Goal: Task Accomplishment & Management: Complete application form

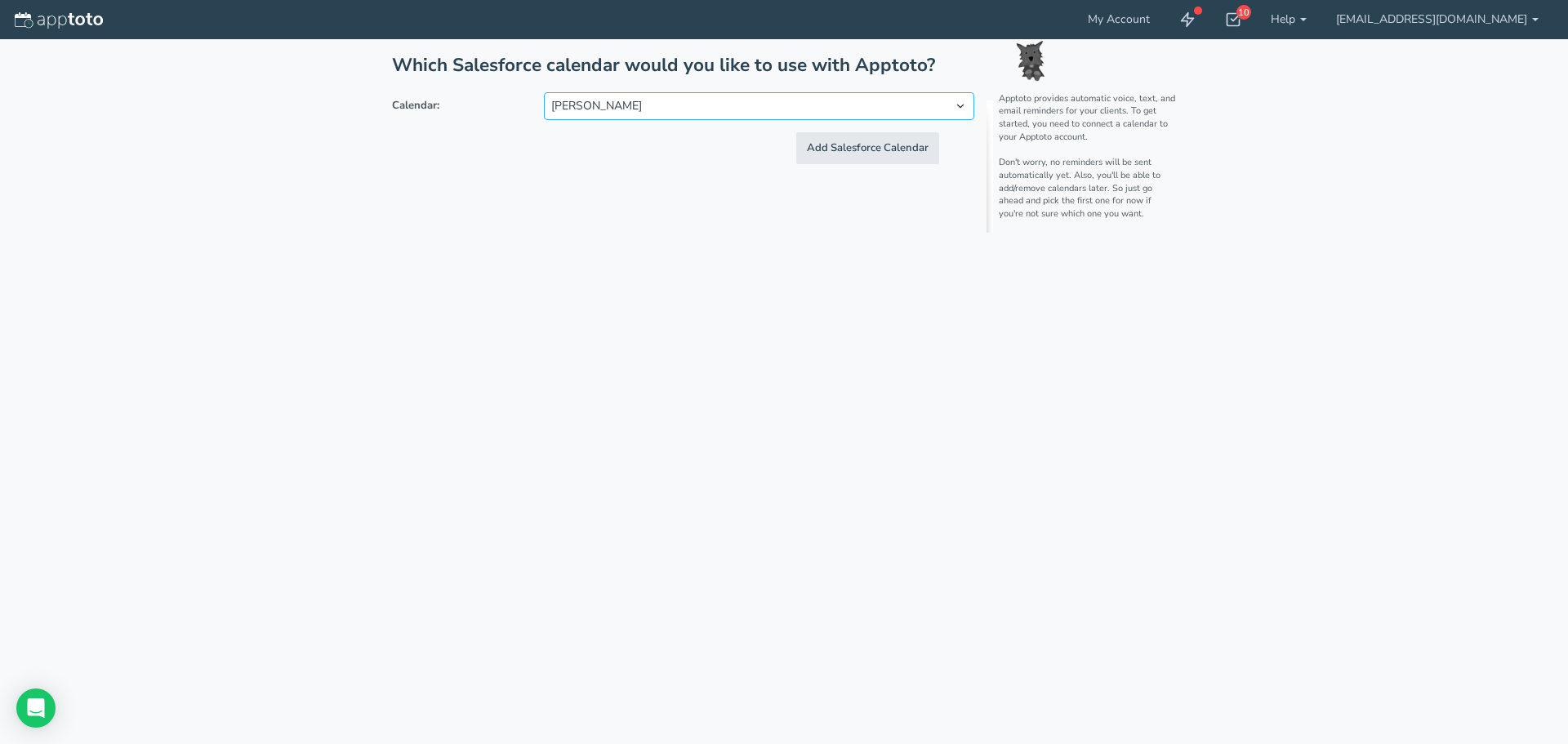
click at [956, 106] on select "[PERSON_NAME]" at bounding box center [759, 105] width 431 height 28
click at [911, 143] on button "Add Salesforce Calendar" at bounding box center [868, 148] width 143 height 32
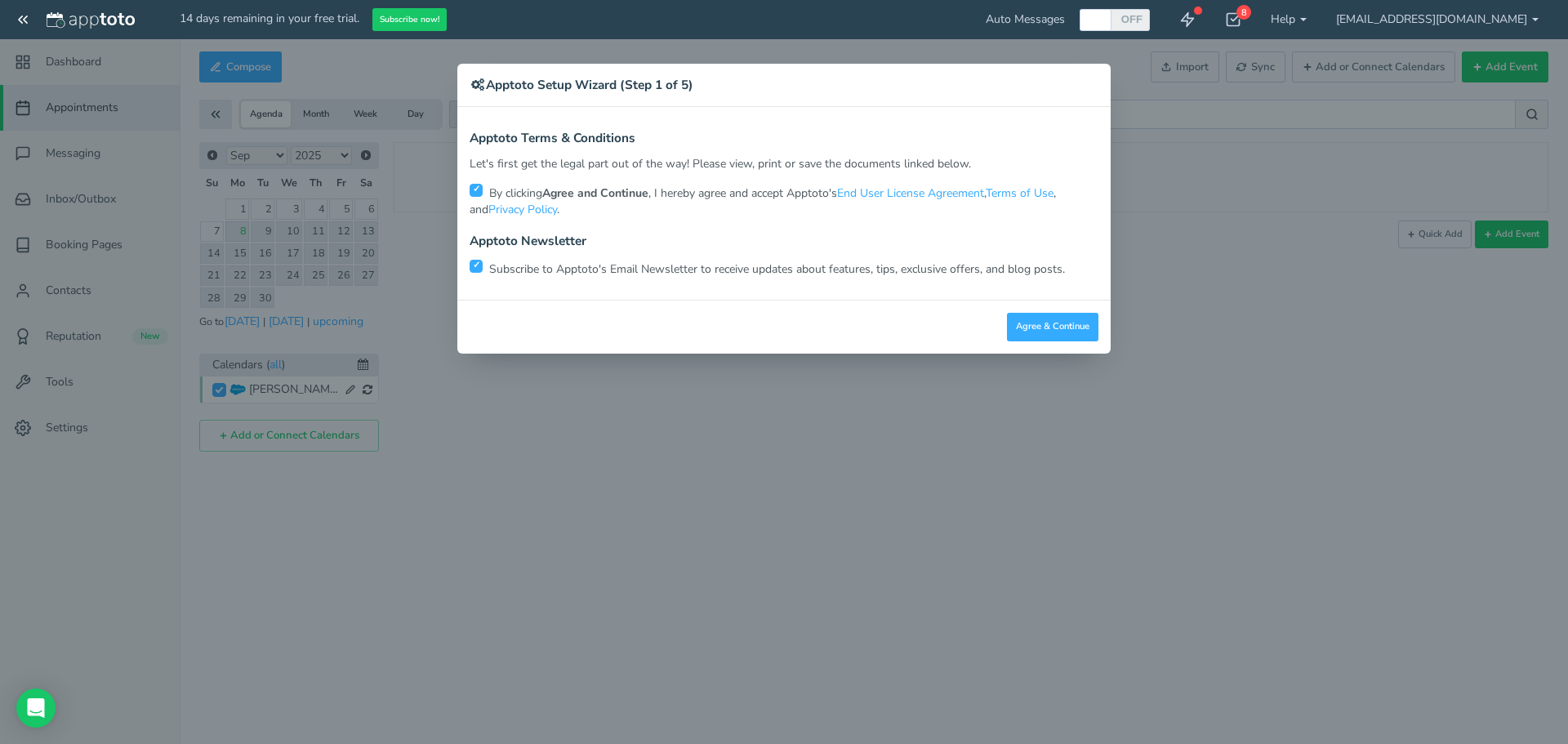
click at [1155, 427] on div "× Apptoto Setup Wizard (Step 1 of 5) Apptoto Terms & Conditions Let's first get…" at bounding box center [784, 372] width 1568 height 744
click at [1457, 14] on div "× Apptoto Setup Wizard (Step 1 of 5) Apptoto Terms & Conditions Let's first get…" at bounding box center [784, 372] width 1568 height 744
click at [1529, 24] on div "× Apptoto Setup Wizard (Step 1 of 5) Apptoto Terms & Conditions Let's first get…" at bounding box center [784, 372] width 1568 height 744
click at [1052, 319] on button "Agree & Continue" at bounding box center [1052, 327] width 91 height 29
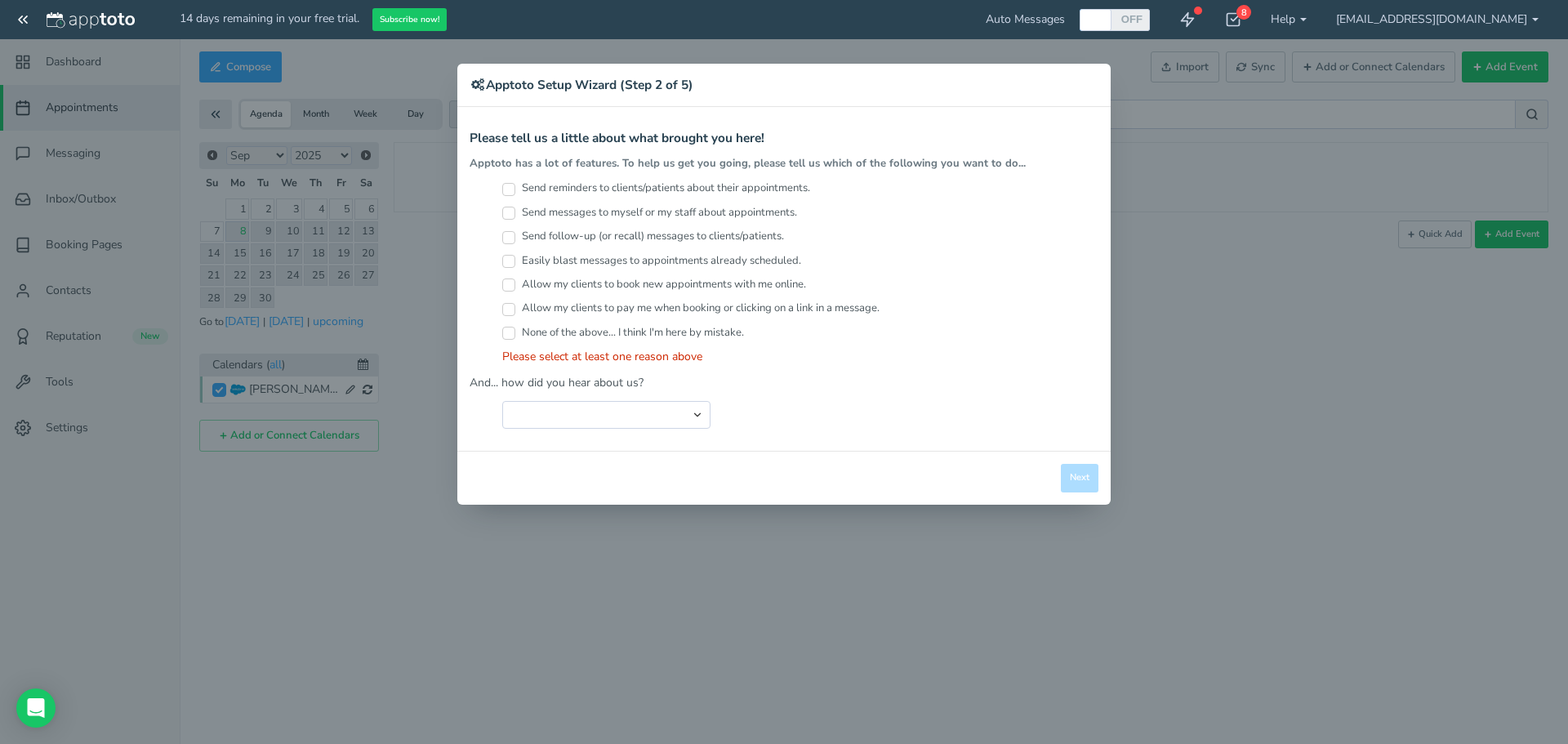
click at [599, 188] on label "Send reminders to clients/patients about their appointments." at bounding box center [656, 188] width 308 height 15
click at [516, 188] on input "Send reminders to clients/patients about their appointments." at bounding box center [508, 189] width 13 height 13
checkbox input "true"
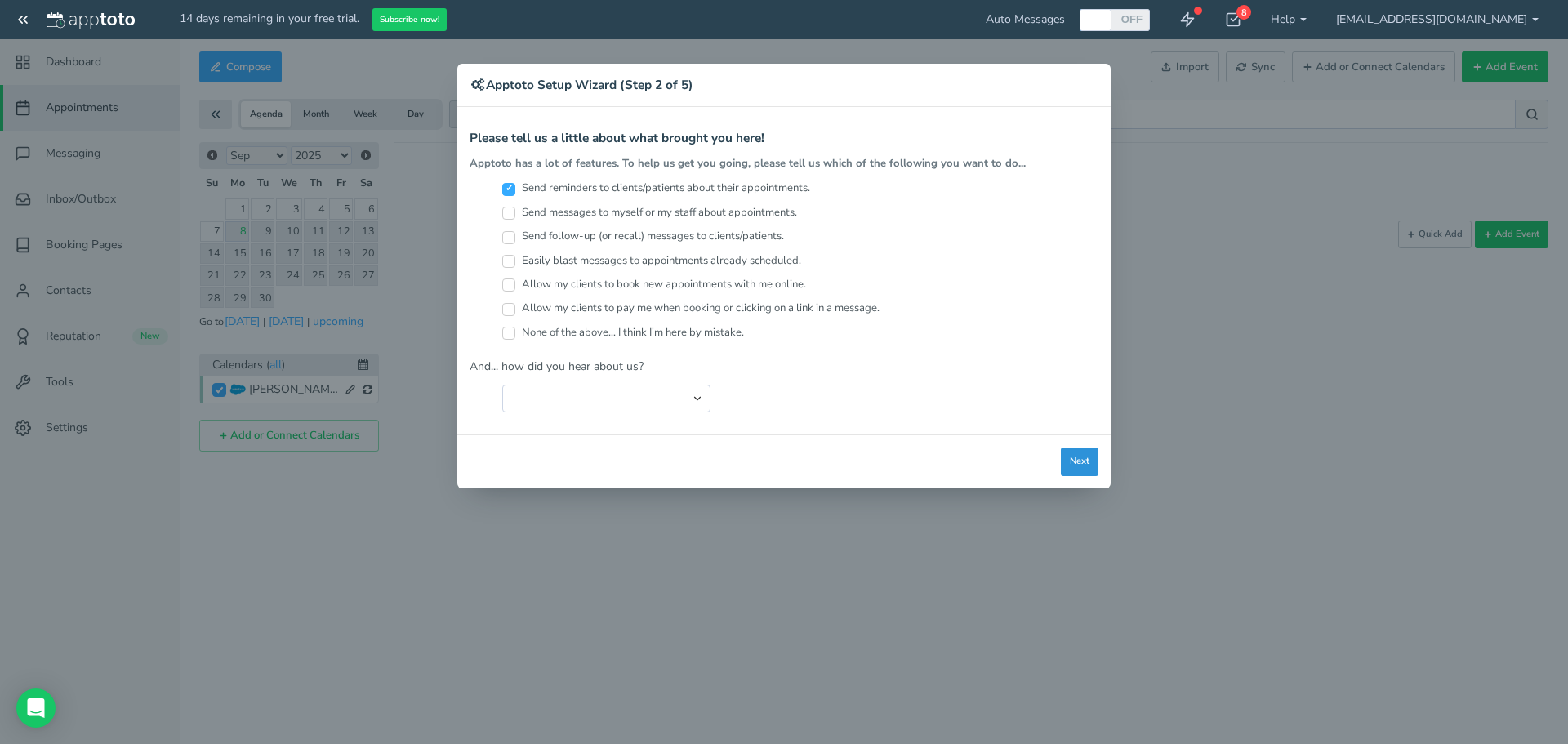
click at [1078, 459] on button "Next" at bounding box center [1079, 462] width 38 height 29
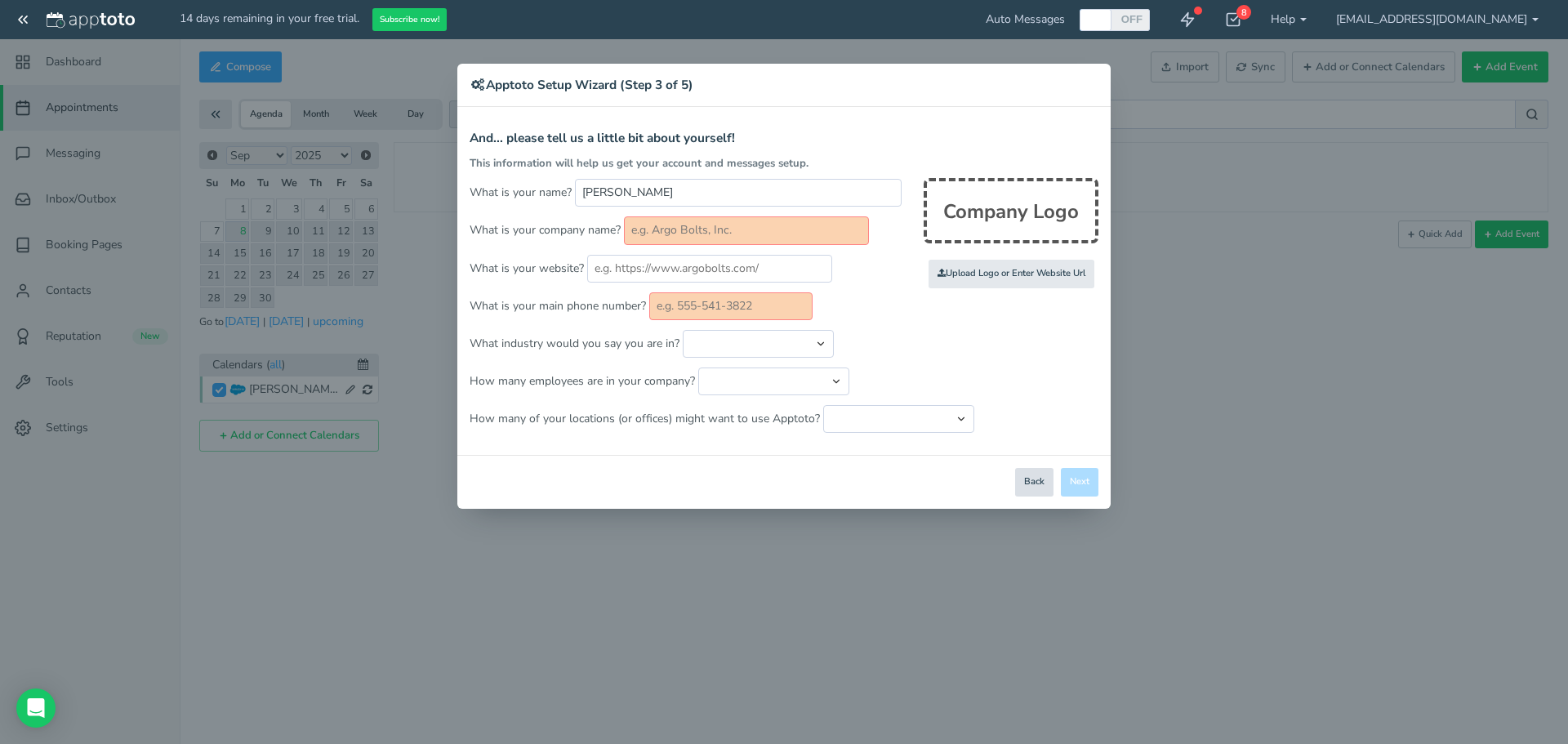
click at [1043, 480] on button "Back" at bounding box center [1034, 482] width 38 height 29
click at [20, 23] on div "× Apptoto Setup Wizard (Step 3 of 5) Apptoto Terms & Conditions Let's first get…" at bounding box center [784, 372] width 1568 height 744
click at [24, 13] on div "× Apptoto Setup Wizard (Step 3 of 5) Apptoto Terms & Conditions Let's first get…" at bounding box center [784, 372] width 1568 height 744
click at [688, 222] on input "text" at bounding box center [746, 230] width 245 height 28
type input "Women's Center of Jackonville"
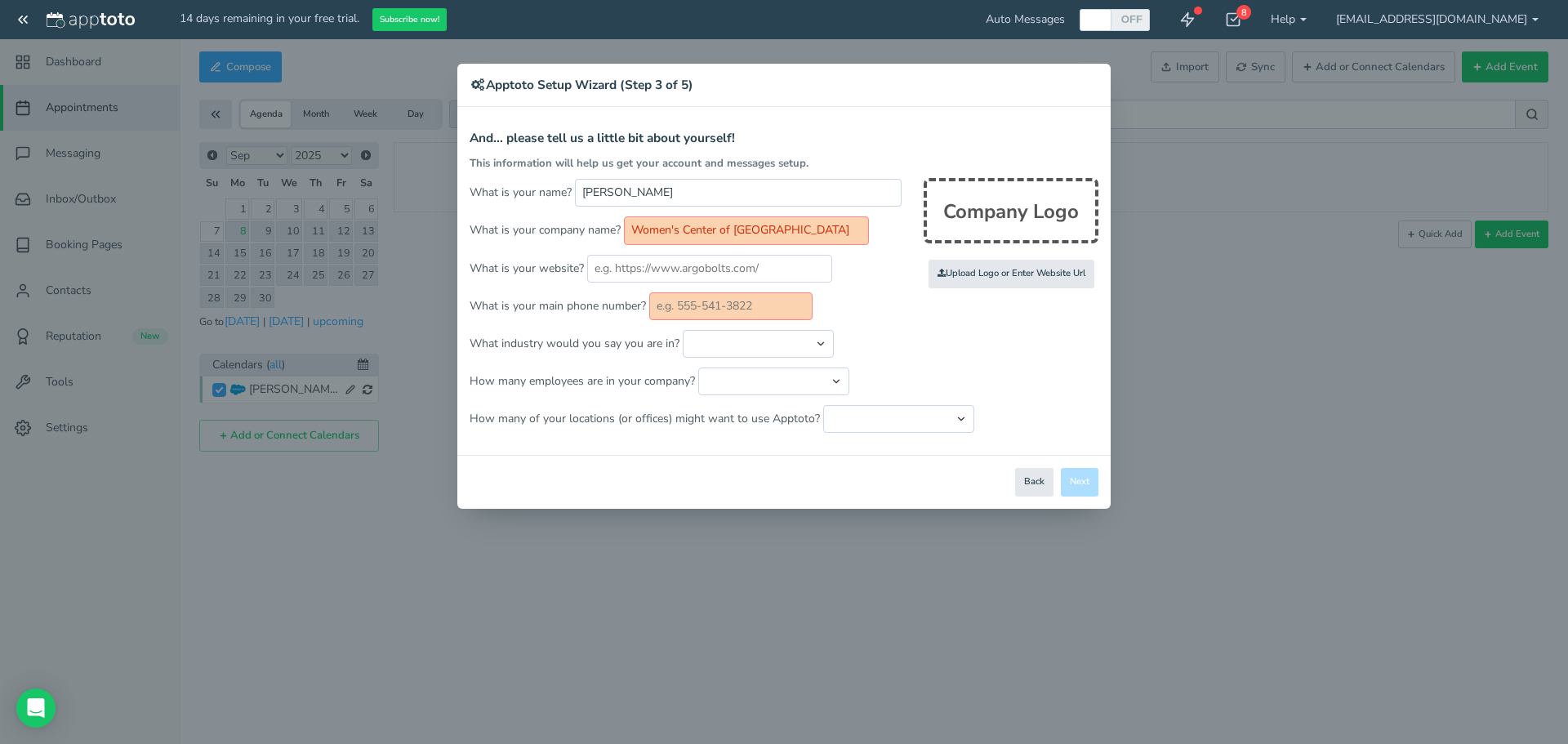
type input "9047223000"
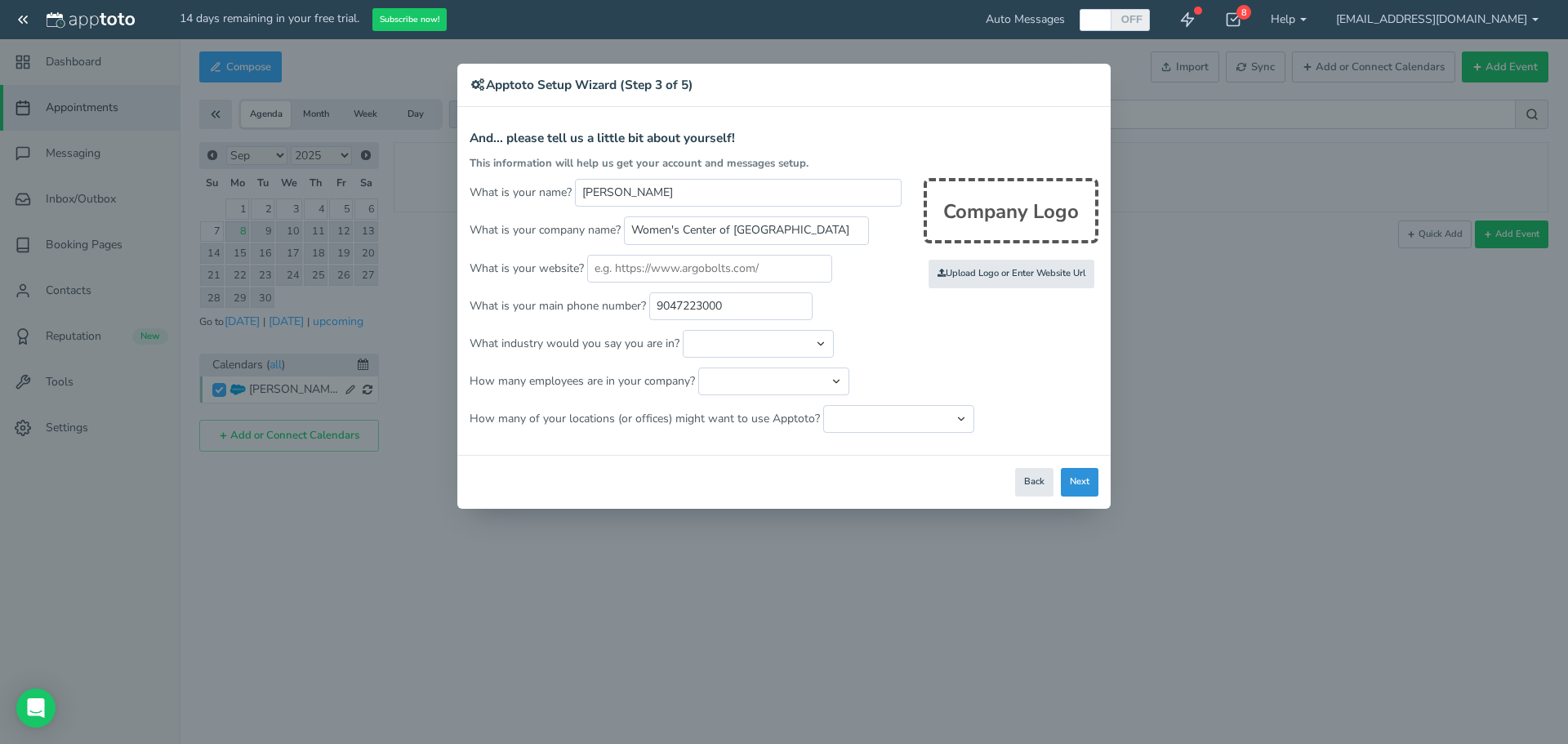
click at [1087, 477] on button "Next" at bounding box center [1079, 482] width 38 height 29
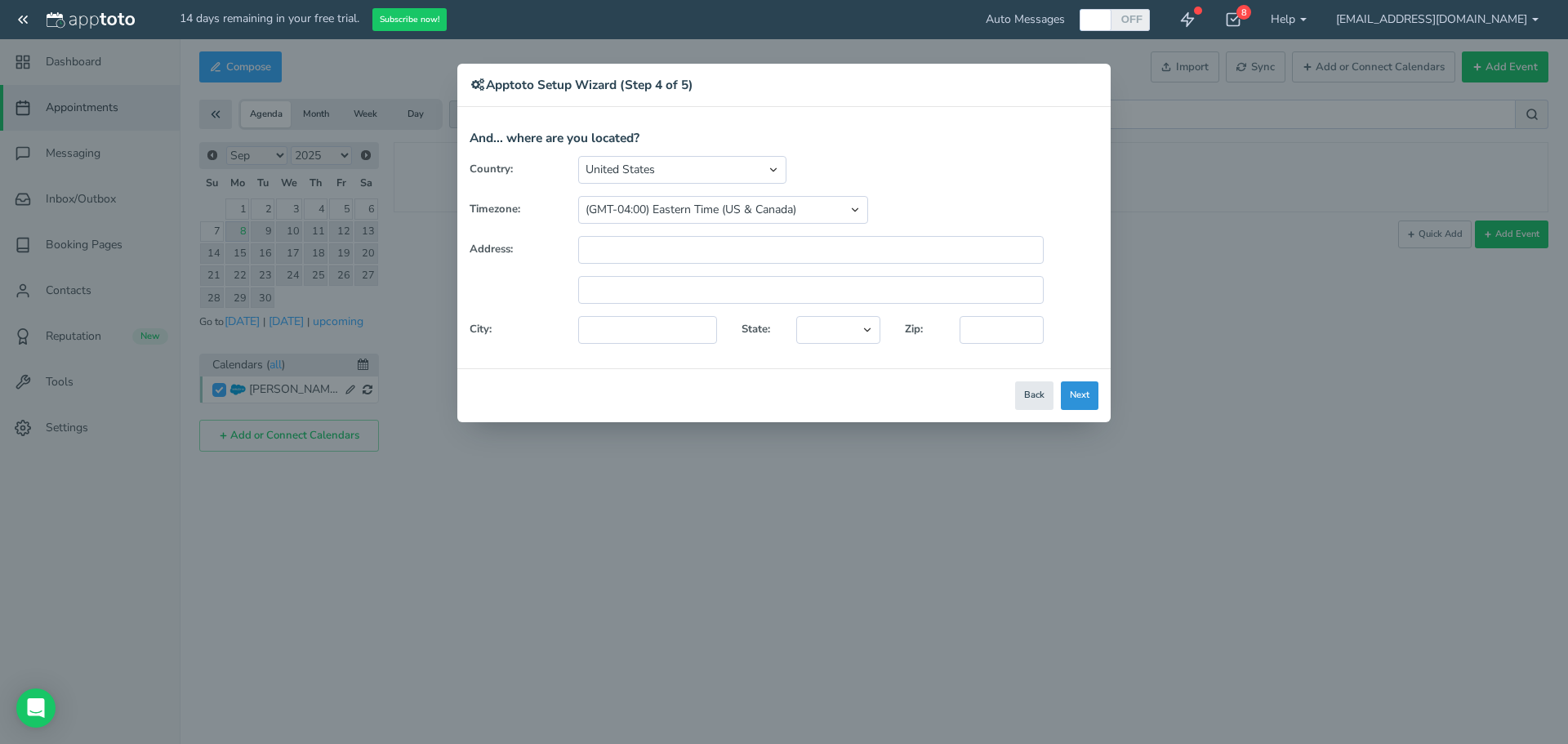
click at [1070, 394] on button "Next" at bounding box center [1079, 396] width 38 height 29
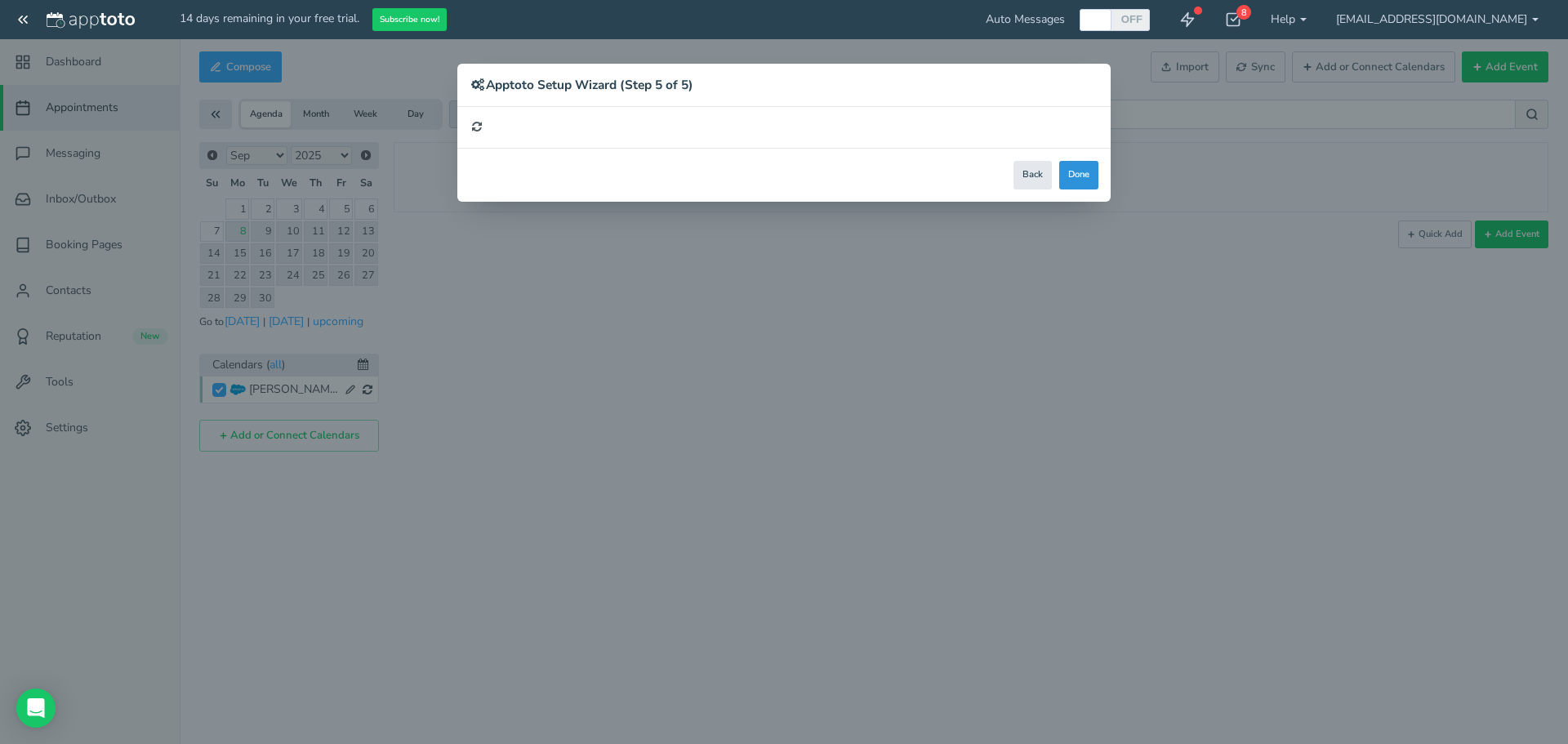
click at [1077, 172] on div "× Apptoto Setup Wizard (Step 5 of 5) Apptoto Terms & Conditions Let's first get…" at bounding box center [784, 132] width 653 height 138
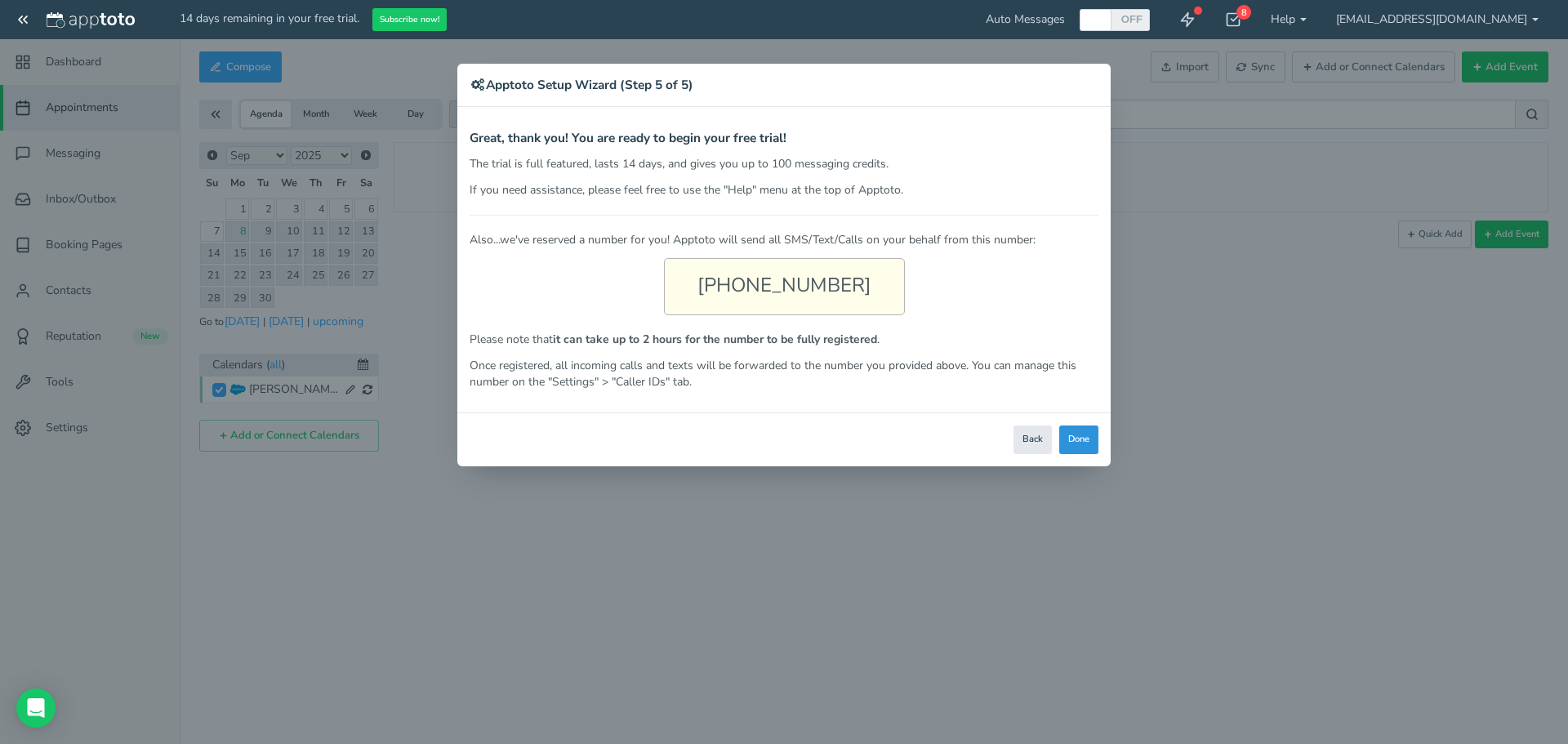
click at [1086, 440] on button "Done" at bounding box center [1078, 439] width 39 height 29
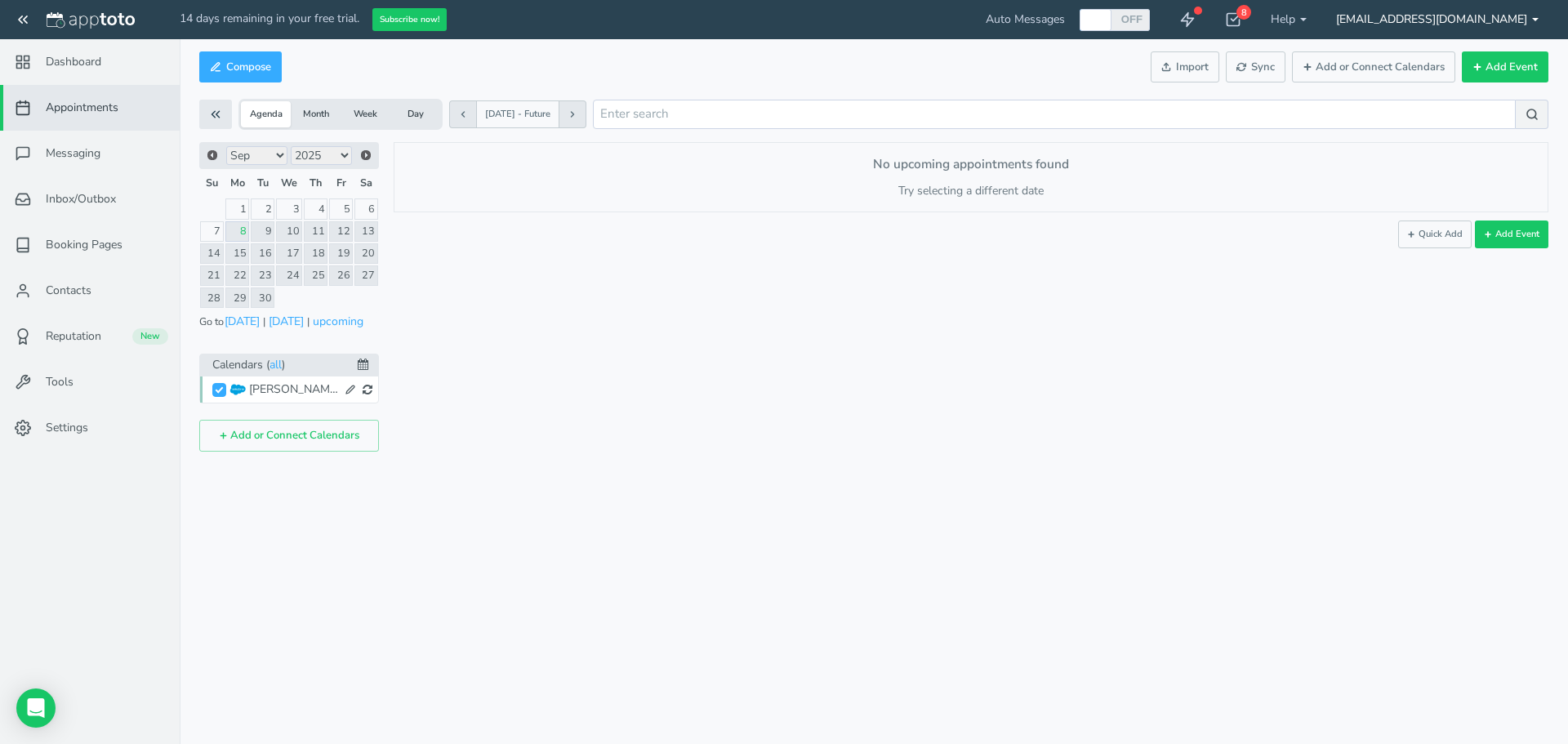
click at [1449, 20] on link "[EMAIL_ADDRESS][DOMAIN_NAME]" at bounding box center [1438, 20] width 232 height 39
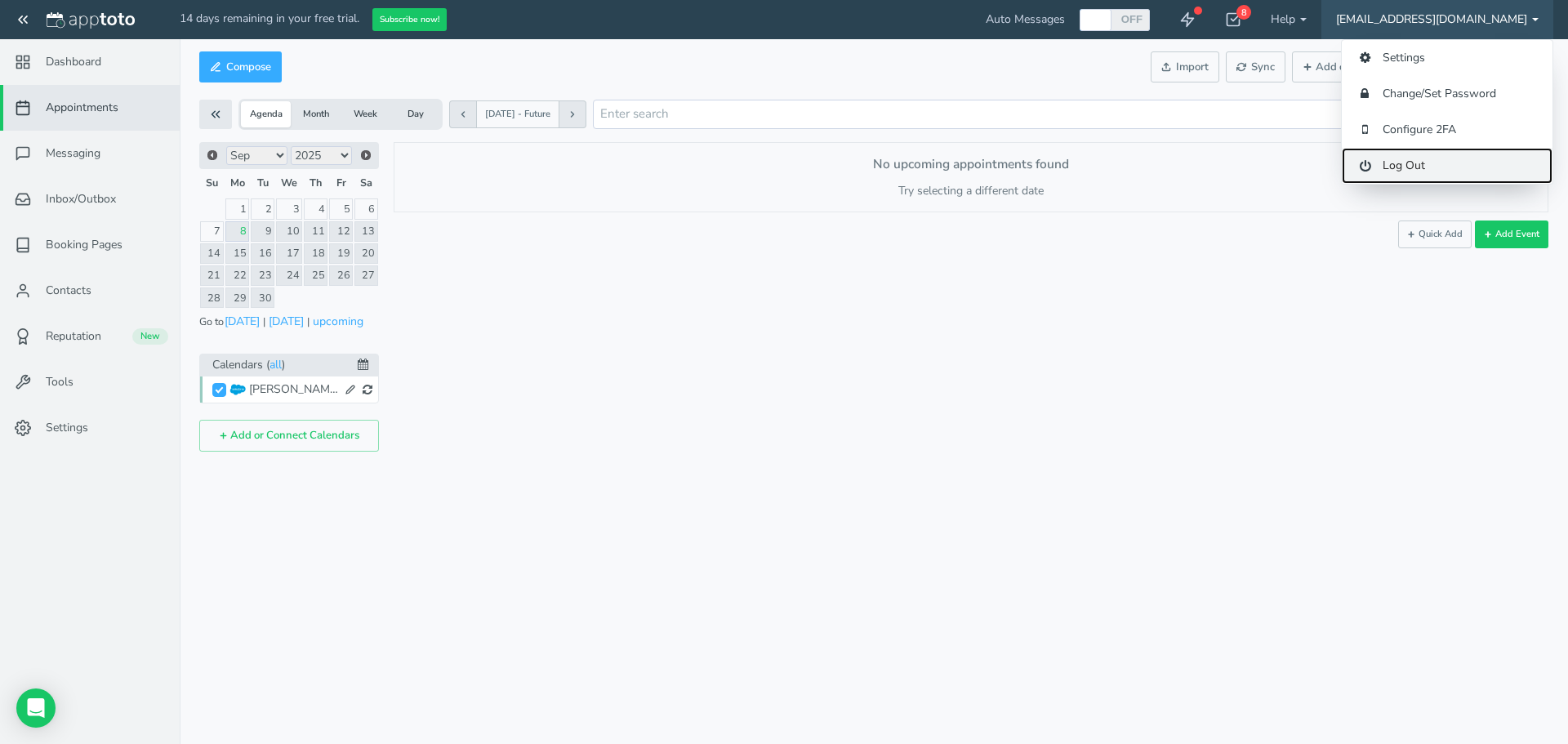
click at [1409, 169] on link "Log Out" at bounding box center [1447, 165] width 211 height 36
